Goal: Transaction & Acquisition: Purchase product/service

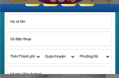
scroll to position [32, 0]
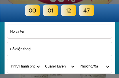
click at [84, 32] on input "Input last_name" at bounding box center [59, 31] width 104 height 14
type input "0989547780"
type input "Tu"
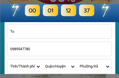
select select "Select province"
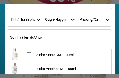
scroll to position [79, 0]
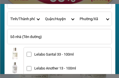
click at [55, 20] on select "Quận/Huyện" at bounding box center [59, 19] width 35 height 14
click at [38, 20] on select "Tỉnh/[GEOGRAPHIC_DATA] [GEOGRAPHIC_DATA] [GEOGRAPHIC_DATA]-[GEOGRAPHIC_DATA] [G…" at bounding box center [24, 19] width 35 height 14
select select "701"
click at [72, 20] on select "Quận/[GEOGRAPHIC_DATA] [GEOGRAPHIC_DATA] [GEOGRAPHIC_DATA] Huyện [GEOGRAPHIC_DA…" at bounding box center [59, 19] width 35 height 14
select select "70129"
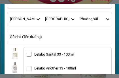
click at [107, 20] on select "Phường/Xã [GEOGRAPHIC_DATA]" at bounding box center [94, 19] width 35 height 14
select select "7012911"
click at [74, 39] on input "Input address" at bounding box center [59, 36] width 104 height 15
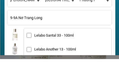
scroll to position [82, 0]
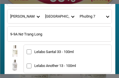
type input "9-9A Nơ Trang Long"
click at [30, 53] on input "Lelabo Santal 33 - 100ml" at bounding box center [29, 51] width 5 height 5
checkbox input "true"
click at [29, 66] on input "Lelabo Another 13 - 100ml" at bounding box center [29, 65] width 5 height 5
checkbox input "true"
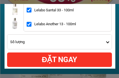
scroll to position [124, 0]
click at [108, 42] on select "Số lượng Mua 1 chai 499k + 30k ship Mua 2 chai 988k + free ship Mua 3 chai 1449…" at bounding box center [59, 41] width 104 height 15
select select "Mua 1 chai 499k + 30k ship"
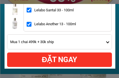
click at [74, 60] on div "ĐẶT NGAY" at bounding box center [59, 59] width 105 height 11
checkbox input "true"
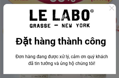
scroll to position [0, 0]
click at [113, 7] on div at bounding box center [111, 8] width 8 height 8
